Goal: Navigation & Orientation: Understand site structure

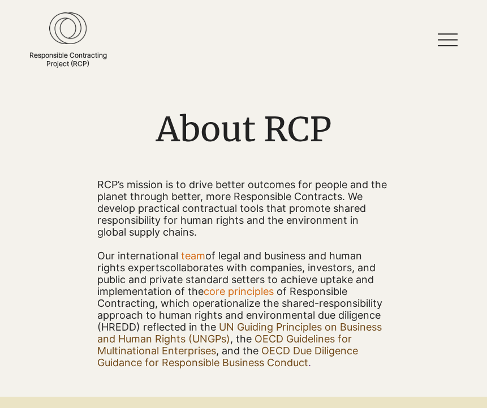
click at [70, 29] on img at bounding box center [67, 28] width 37 height 32
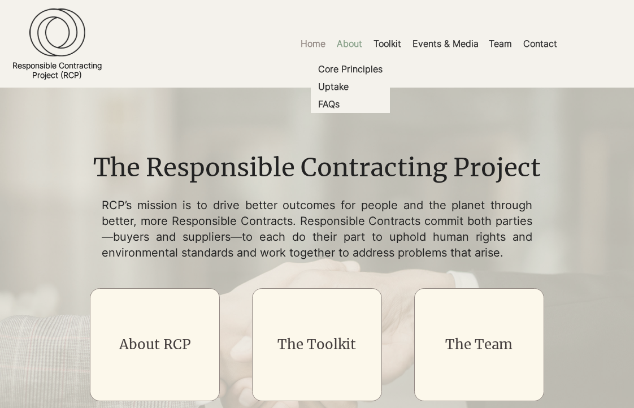
click at [350, 44] on p "About" at bounding box center [349, 43] width 37 height 25
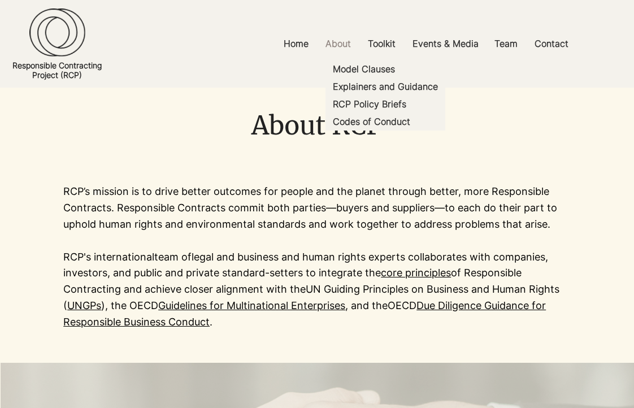
drag, startPoint x: 384, startPoint y: 43, endPoint x: 451, endPoint y: 31, distance: 67.8
click at [384, 43] on p "Toolkit" at bounding box center [381, 43] width 39 height 25
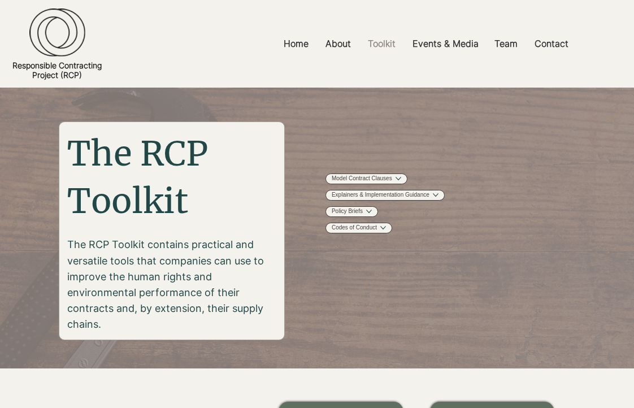
drag, startPoint x: 442, startPoint y: 39, endPoint x: 503, endPoint y: 23, distance: 63.2
click at [443, 39] on p "Events & Media" at bounding box center [445, 43] width 77 height 25
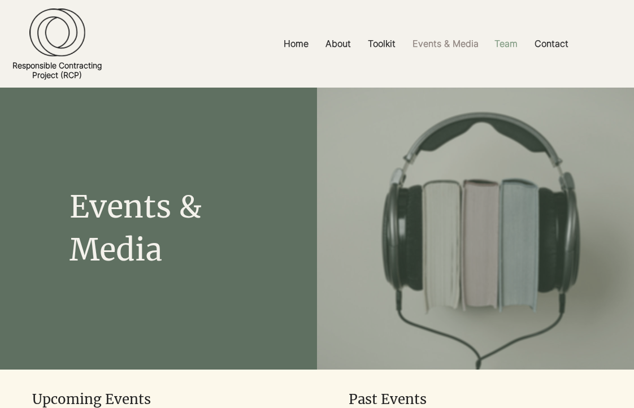
click at [485, 50] on p "Team" at bounding box center [506, 43] width 34 height 25
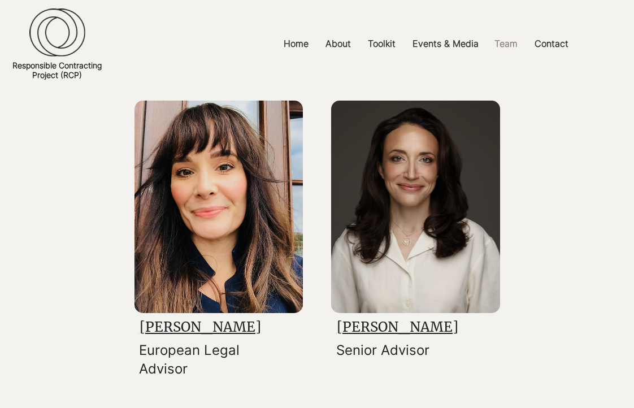
scroll to position [1743, 0]
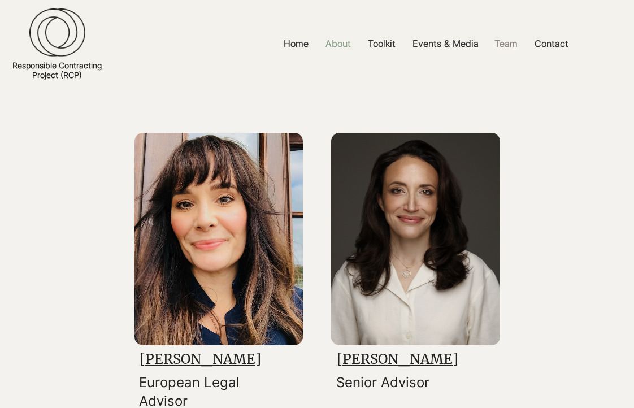
drag, startPoint x: 308, startPoint y: 43, endPoint x: 328, endPoint y: 40, distance: 20.5
click at [309, 43] on p "Home" at bounding box center [296, 43] width 36 height 25
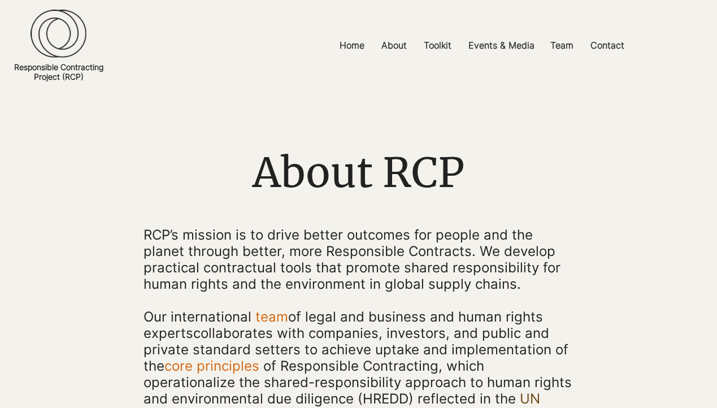
click at [84, 23] on img at bounding box center [59, 33] width 56 height 49
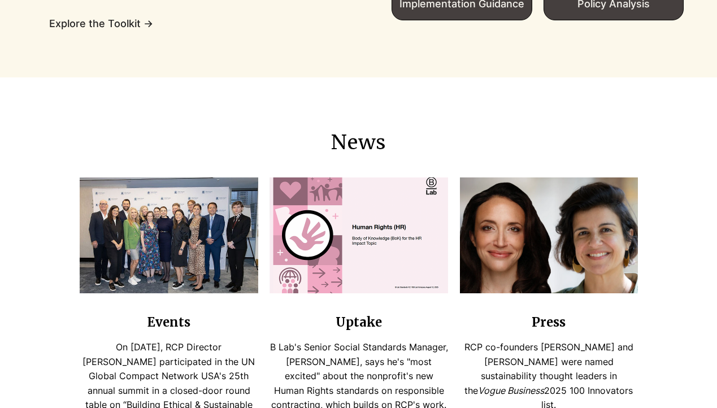
scroll to position [953, 0]
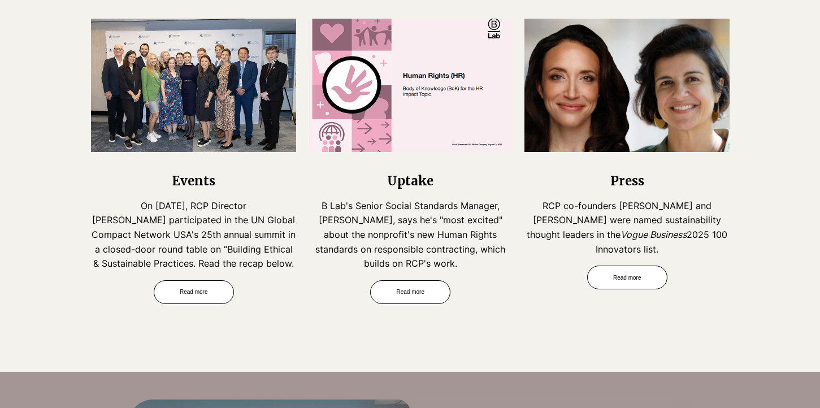
scroll to position [1101, 0]
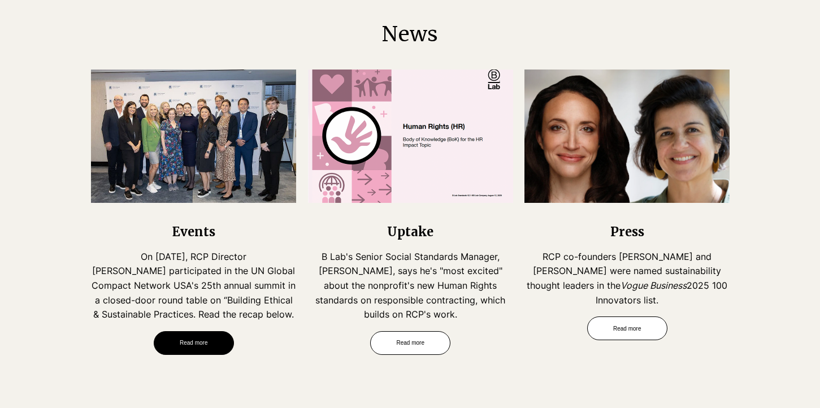
click at [207, 342] on span "Read more" at bounding box center [194, 343] width 28 height 6
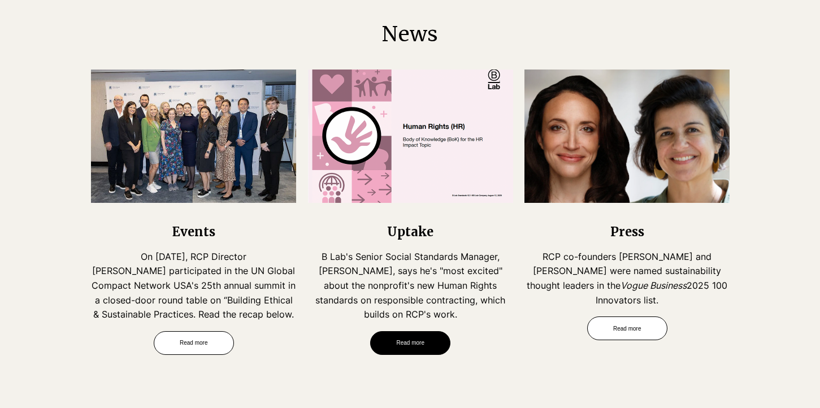
click at [423, 352] on span "Read more" at bounding box center [410, 343] width 79 height 23
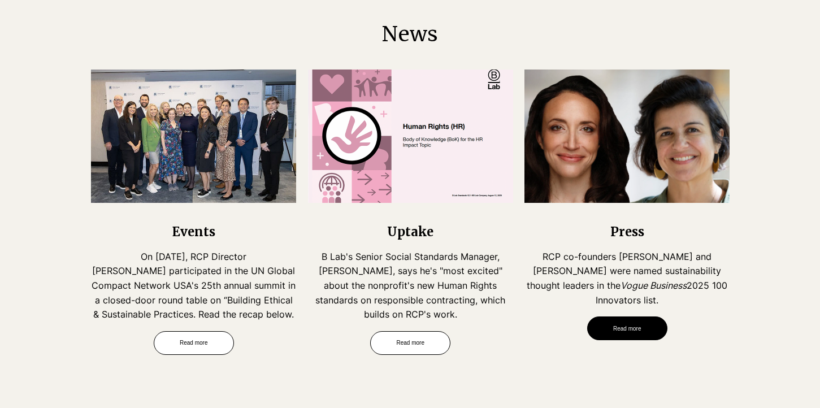
click at [638, 328] on span "Read more" at bounding box center [627, 328] width 28 height 6
